Goal: Use online tool/utility: Utilize a website feature to perform a specific function

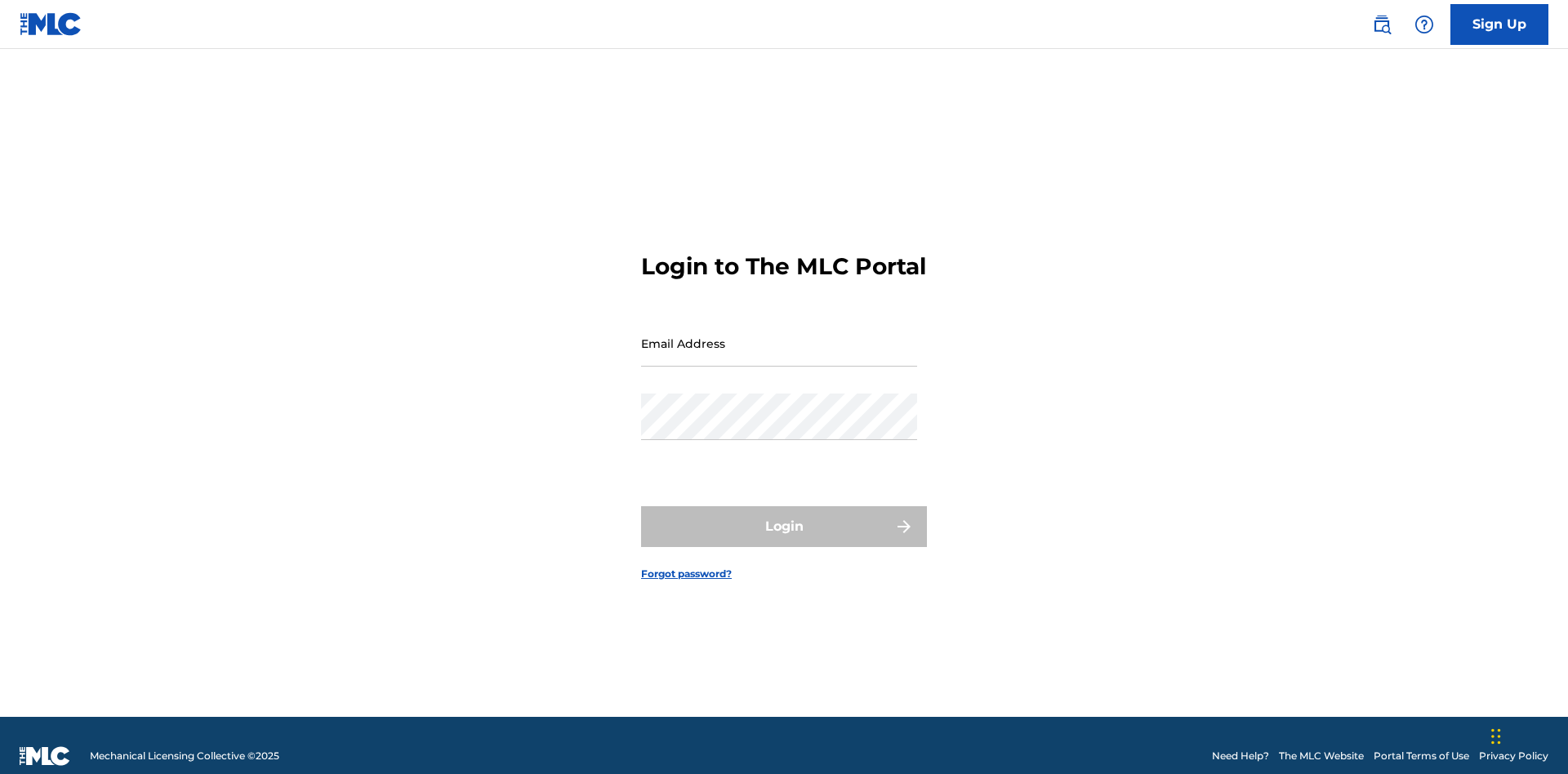
scroll to position [21, 0]
click at [779, 336] on input "Email Address" at bounding box center [779, 343] width 276 height 47
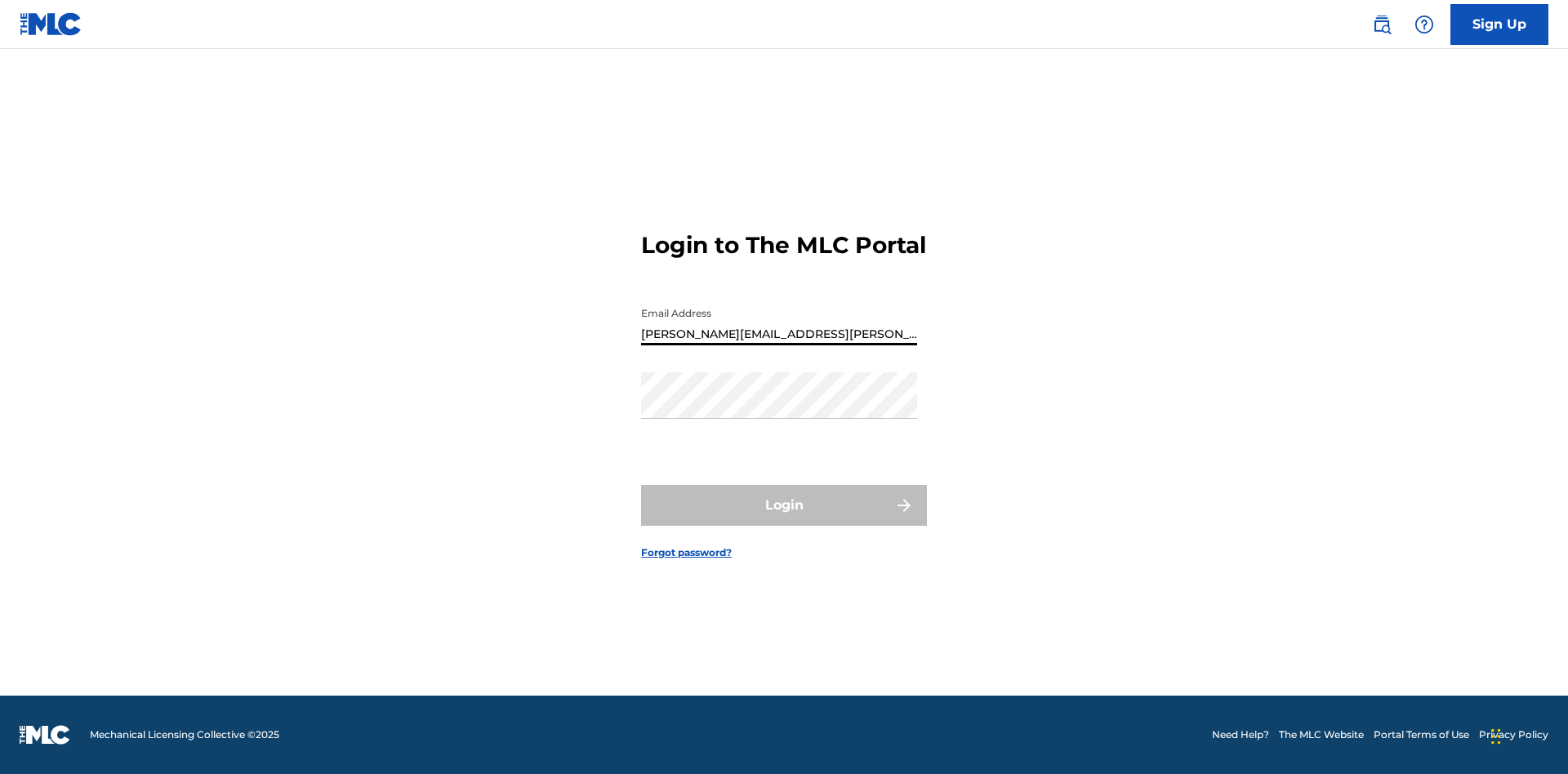
type input "[PERSON_NAME][EMAIL_ADDRESS][PERSON_NAME][DOMAIN_NAME]"
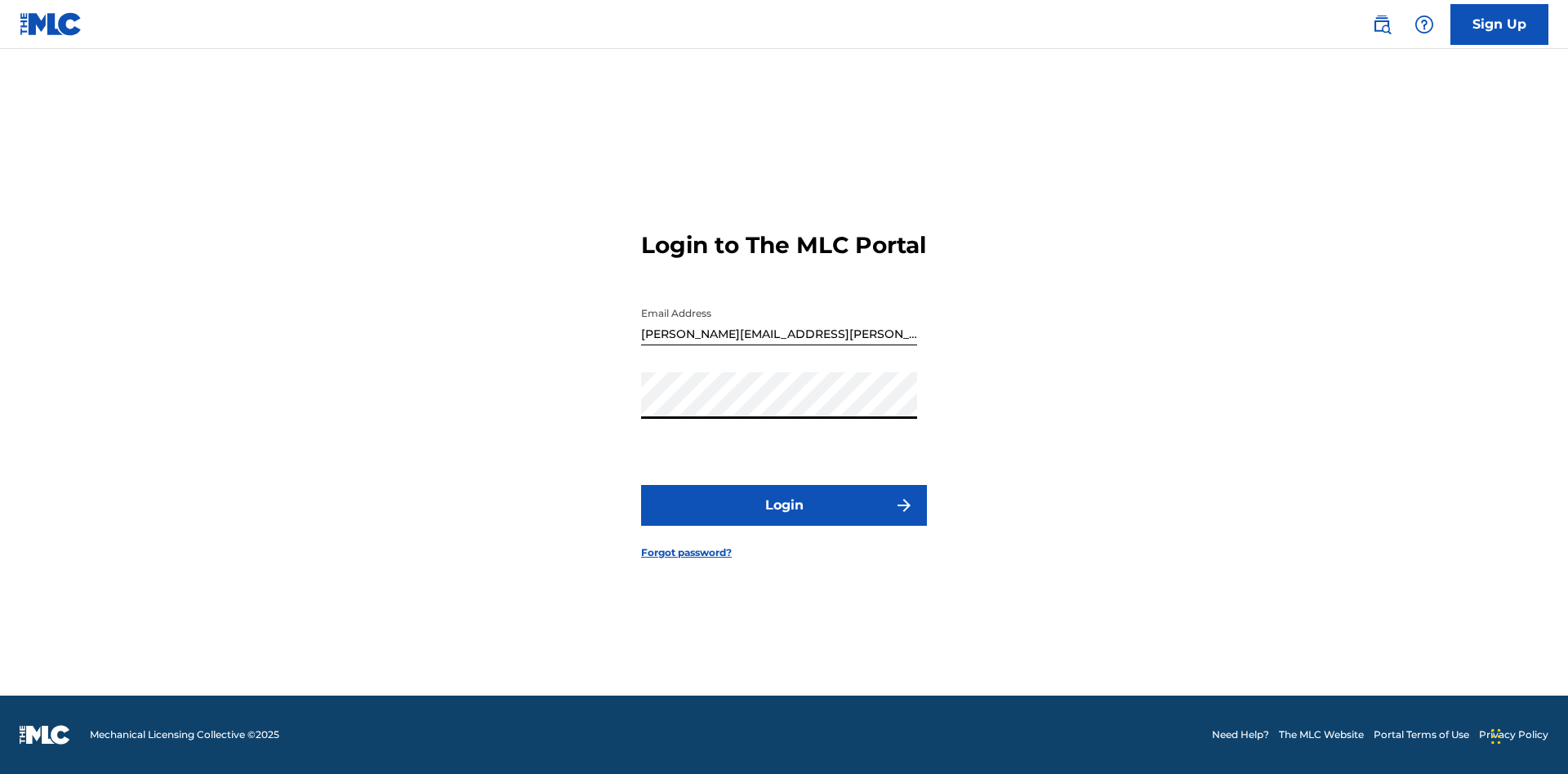
click at [784, 519] on button "Login" at bounding box center [783, 505] width 286 height 41
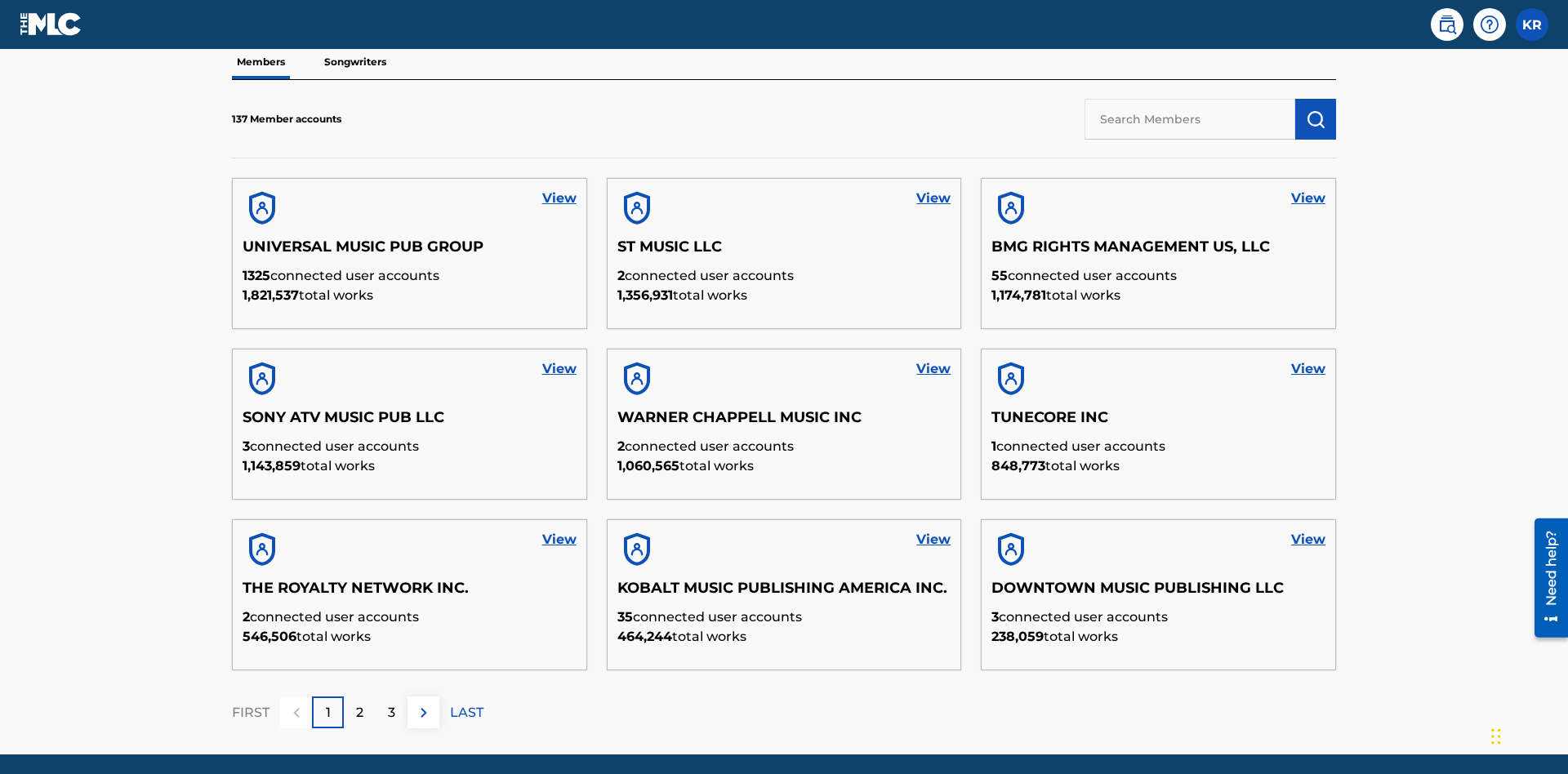
click at [1189, 118] on input "text" at bounding box center [1190, 119] width 211 height 41
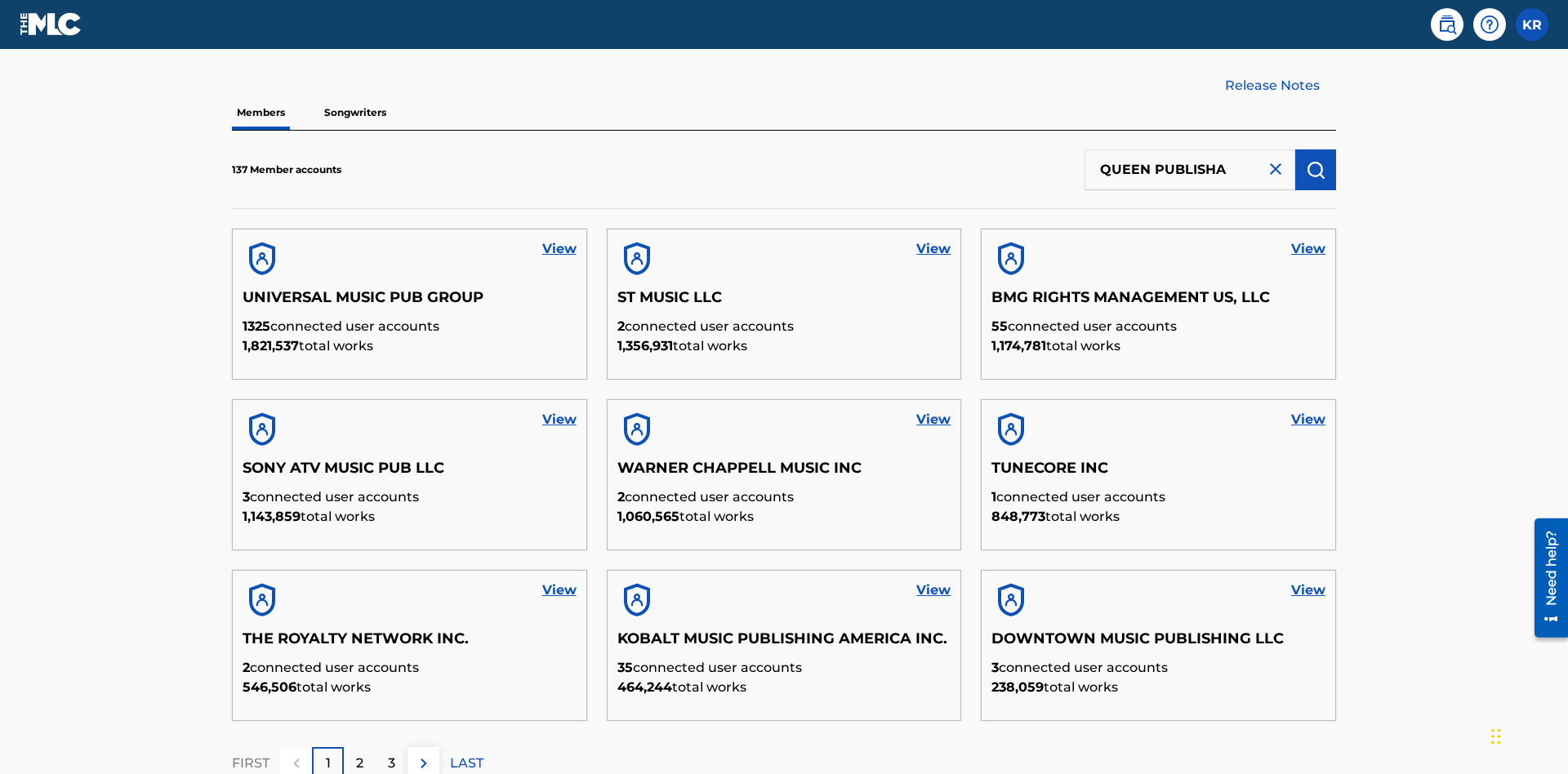
type input "QUEEN PUBLISHA"
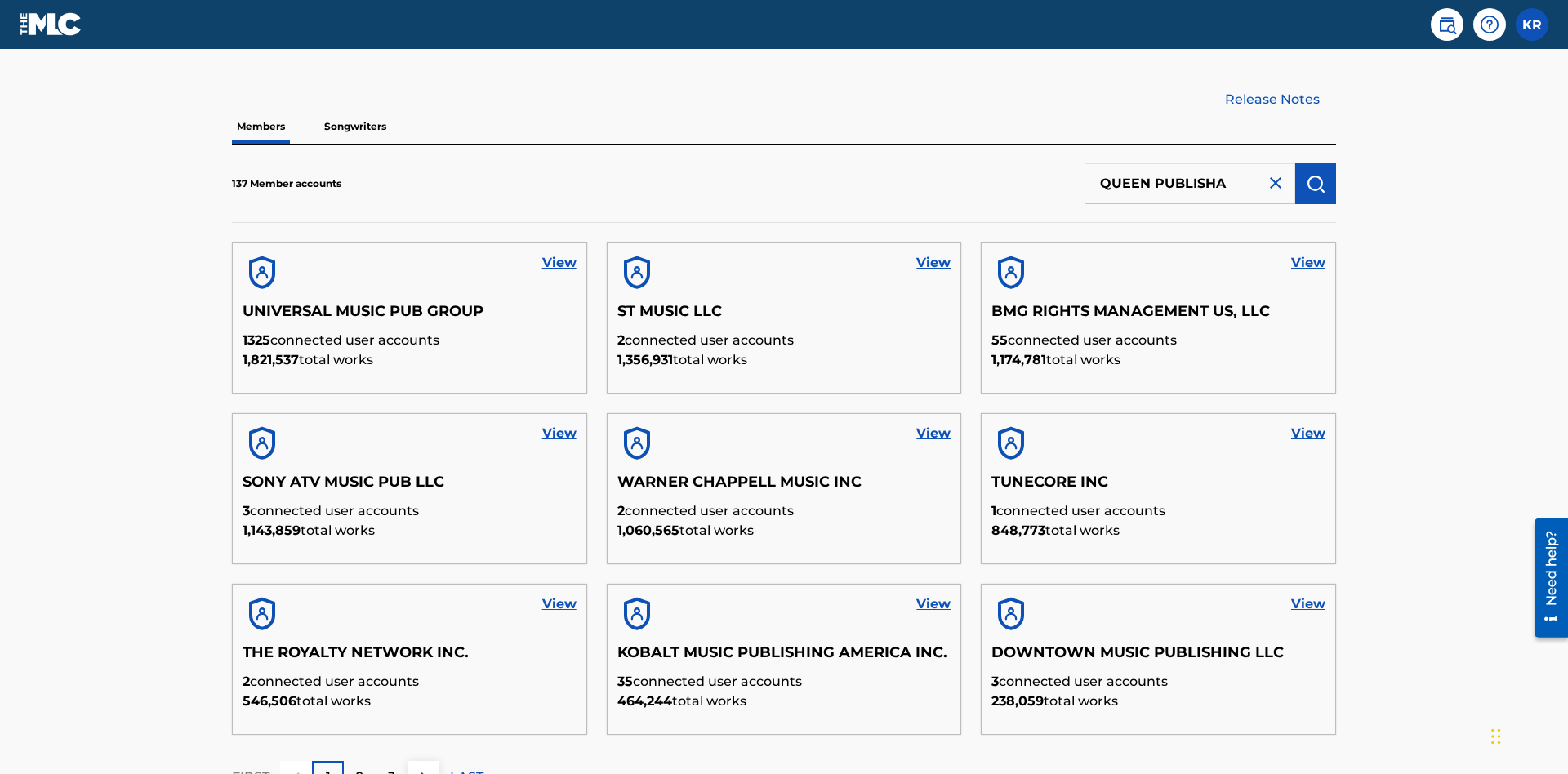
click at [1316, 174] on img "submit" at bounding box center [1315, 183] width 19 height 19
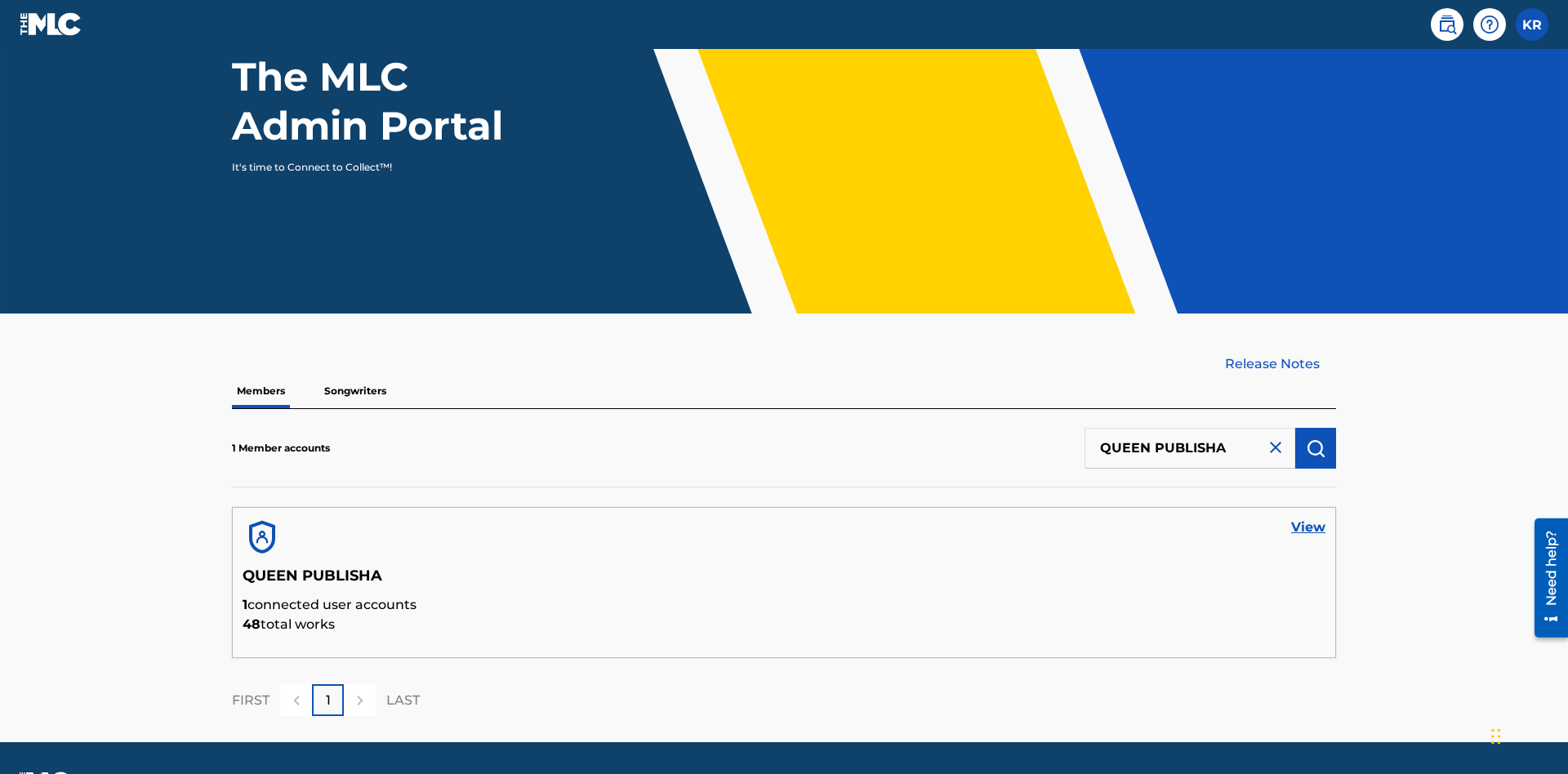
click at [1308, 518] on link "View" at bounding box center [1308, 527] width 34 height 19
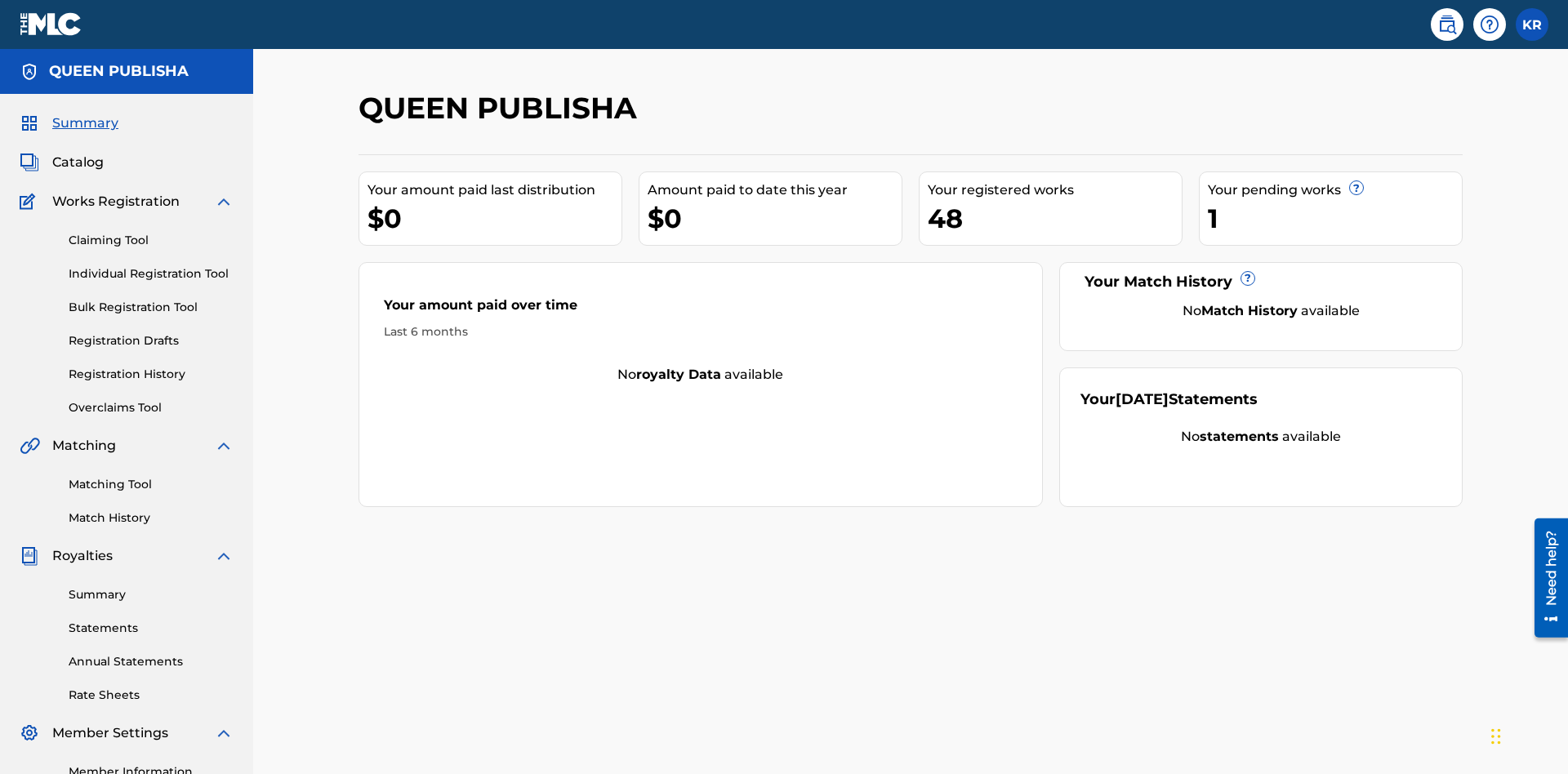
click at [151, 476] on link "Matching Tool" at bounding box center [151, 484] width 165 height 17
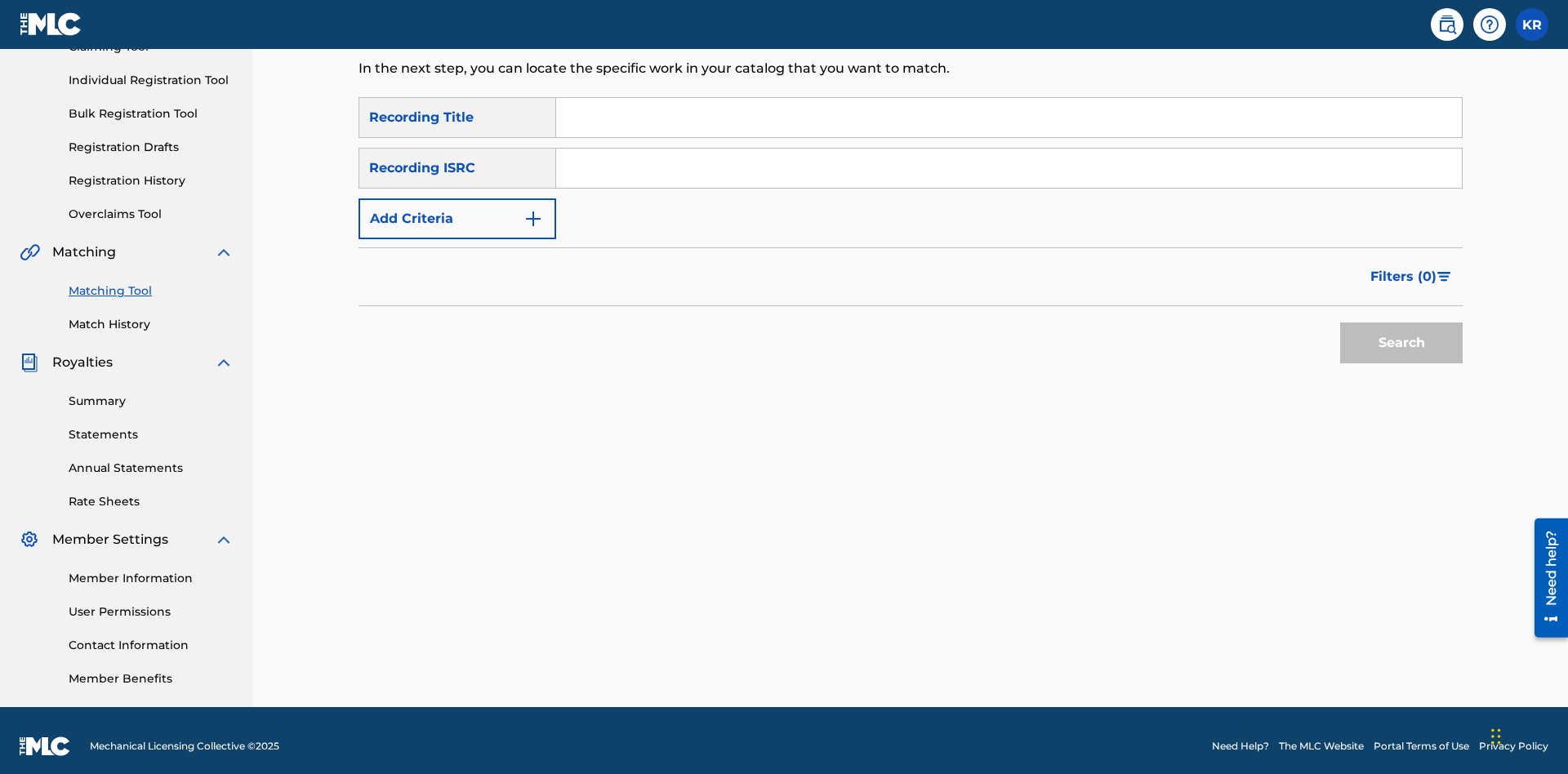
click at [1008, 117] on input "Search Form" at bounding box center [1008, 117] width 905 height 39
type input "The"
click at [1401, 332] on button "Search" at bounding box center [1401, 343] width 122 height 41
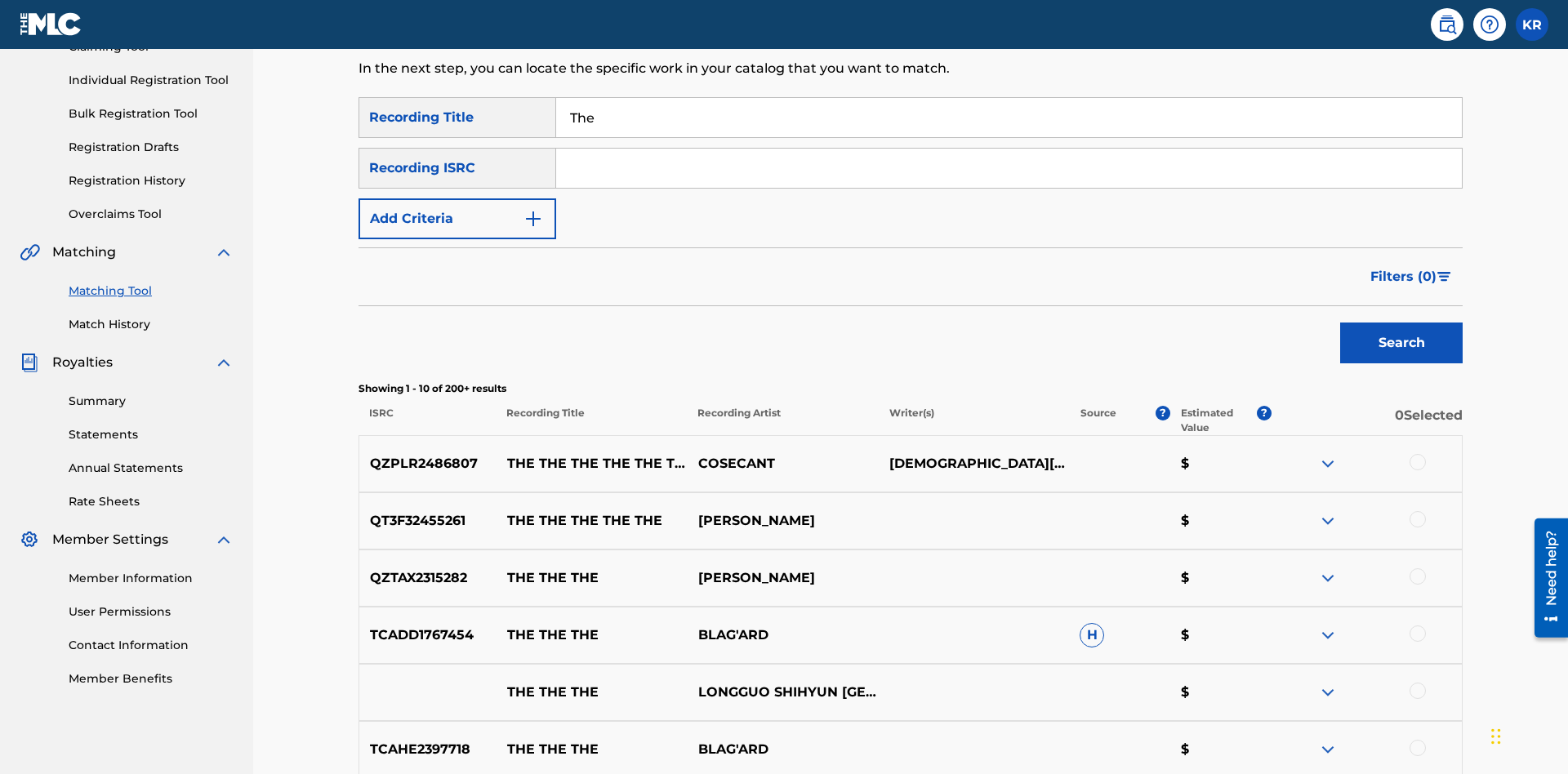
click at [1008, 117] on input "The" at bounding box center [1008, 117] width 905 height 39
click at [1008, 148] on input "Search Form" at bounding box center [1008, 168] width 905 height 39
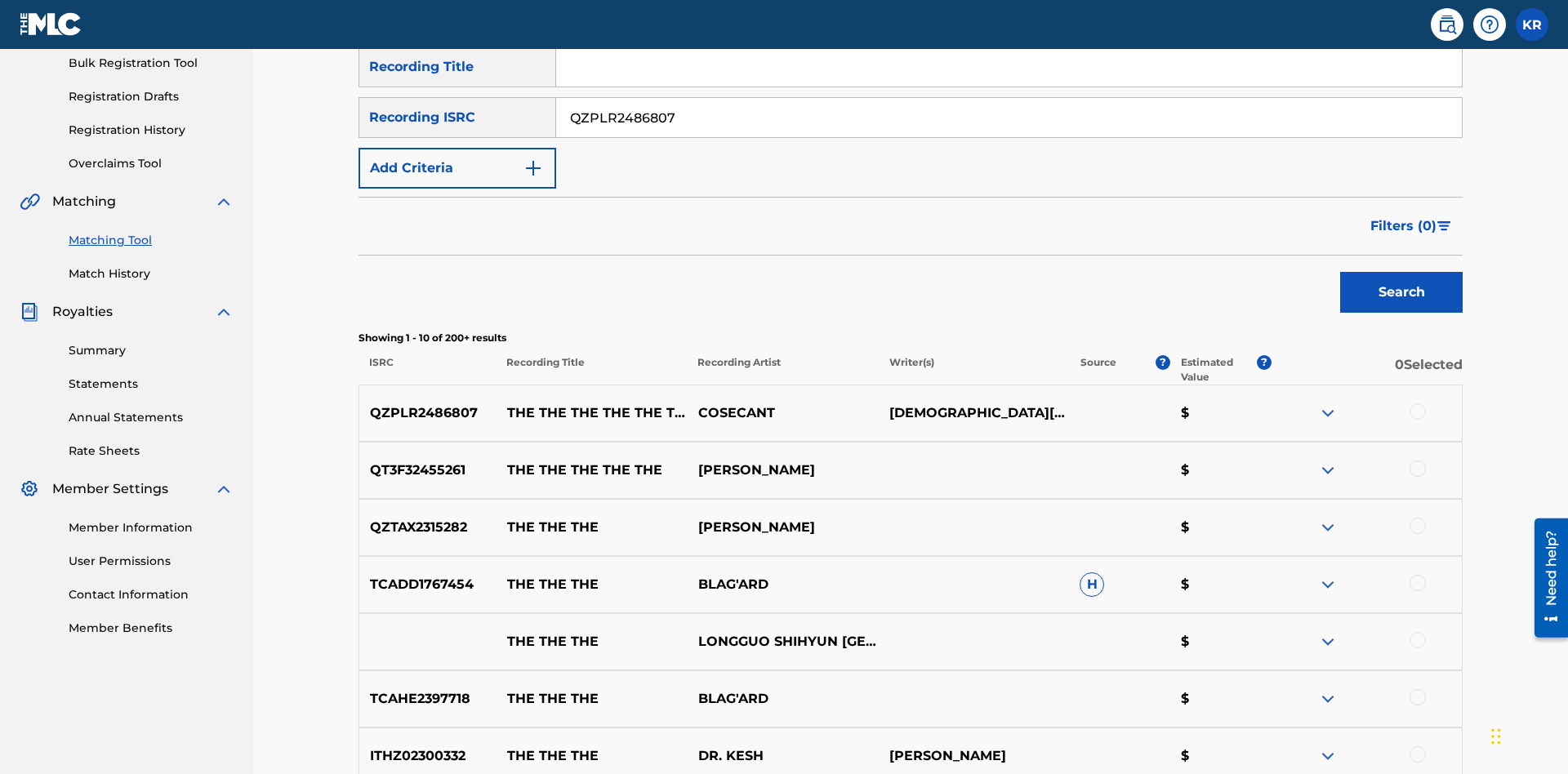
type input "QZPLR2486807"
click at [1401, 272] on button "Search" at bounding box center [1401, 292] width 122 height 41
